Goal: Task Accomplishment & Management: Manage account settings

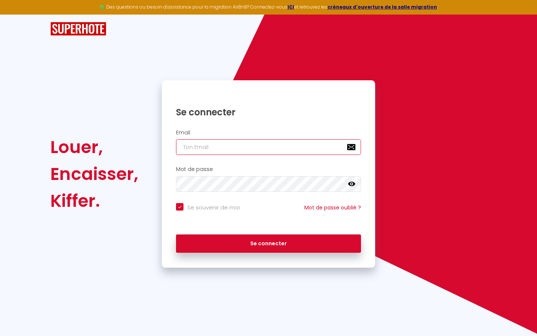
type input "s"
checkbox input "true"
type input "su"
checkbox input "true"
type input "sup"
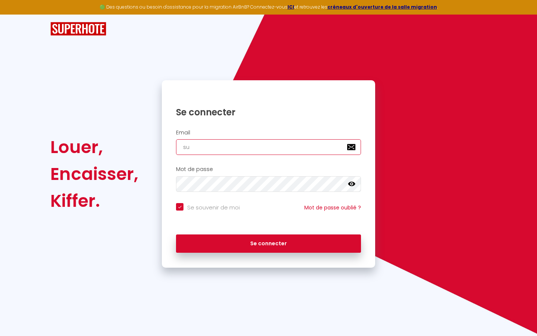
checkbox input "true"
type input "supe"
checkbox input "true"
type input "super"
checkbox input "true"
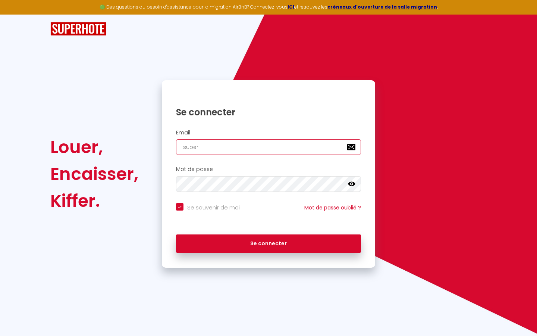
type input "superb"
checkbox input "true"
type input "superbo"
checkbox input "true"
type input "superbor"
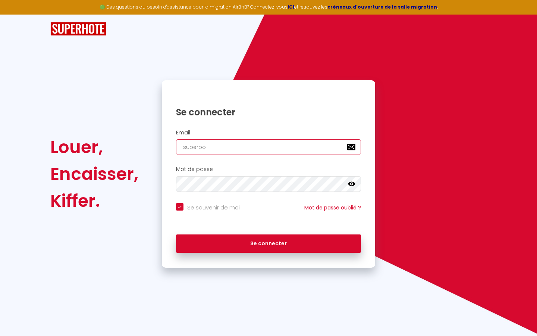
checkbox input "true"
type input "superbord"
checkbox input "true"
type input "superborde"
checkbox input "true"
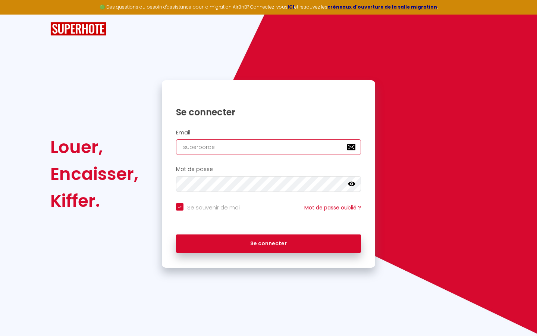
type input "superbordea"
checkbox input "true"
type input "superbordeau"
checkbox input "true"
type input "superbordeaux"
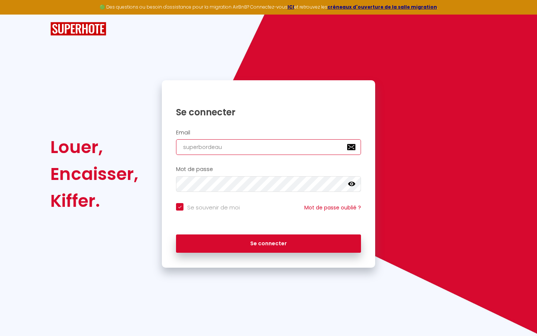
checkbox input "true"
type input "superbordeaux@"
checkbox input "true"
type input "superbordeaux@g"
checkbox input "true"
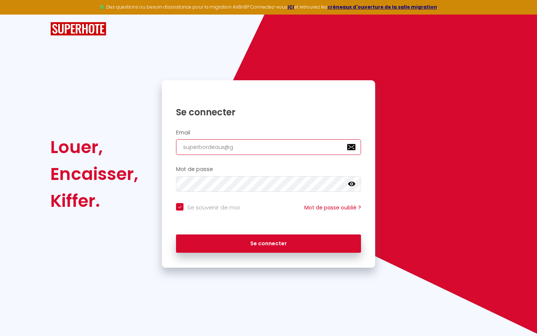
type input "superbordeaux@gm"
checkbox input "true"
type input "superbordeaux@gma"
checkbox input "true"
type input "superbordeaux@gmai"
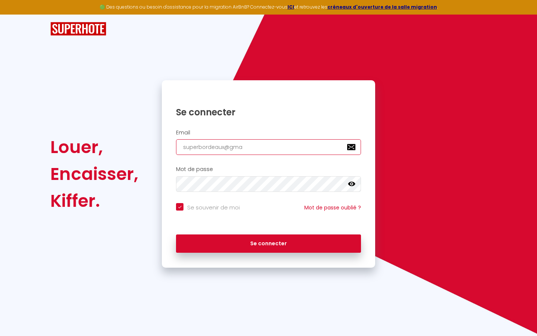
checkbox input "true"
type input "[EMAIL_ADDRESS]"
checkbox input "true"
type input "[EMAIL_ADDRESS]."
checkbox input "true"
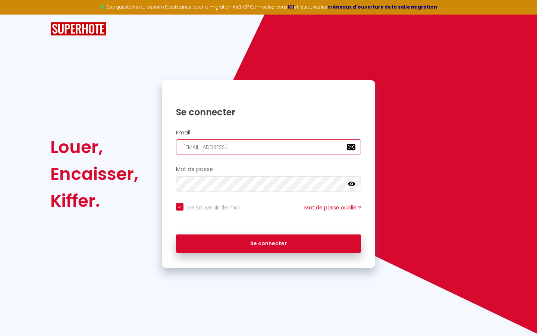
type input "superbordeaux@gmail.c"
checkbox input "true"
type input "[EMAIL_ADDRESS][DOMAIN_NAME]"
checkbox input "true"
type input "[EMAIL_ADDRESS][DOMAIN_NAME]"
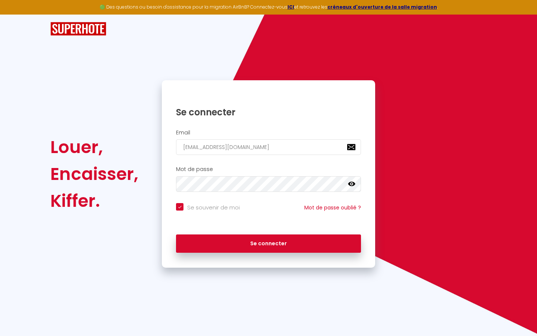
checkbox input "true"
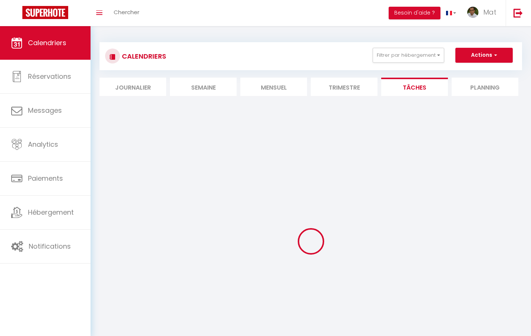
select select
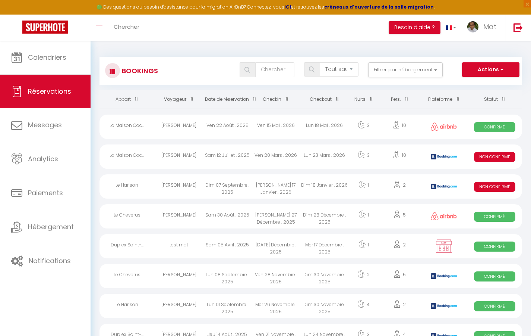
select select "message"
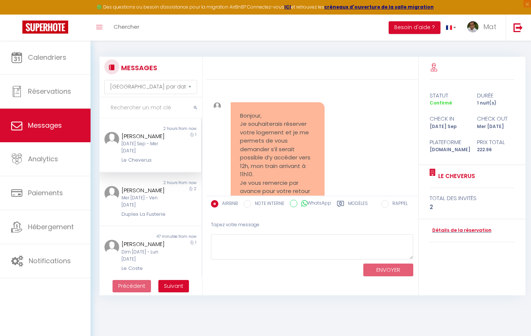
scroll to position [2933, 0]
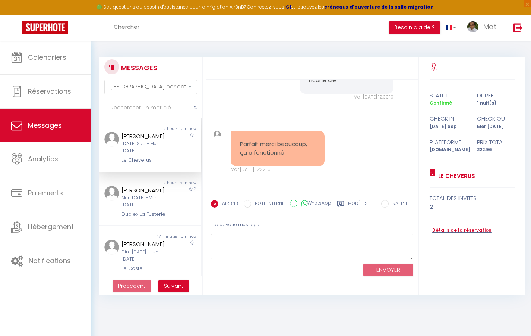
select select "2025"
select select "9"
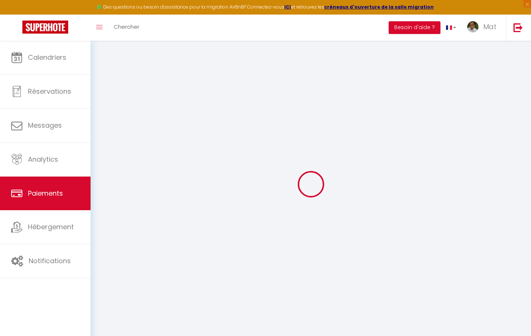
select select "2"
select select "0"
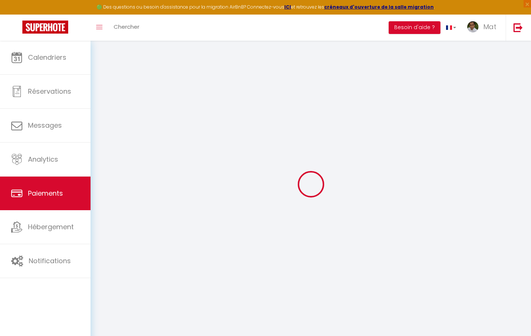
select select "0"
